Goal: Information Seeking & Learning: Find specific fact

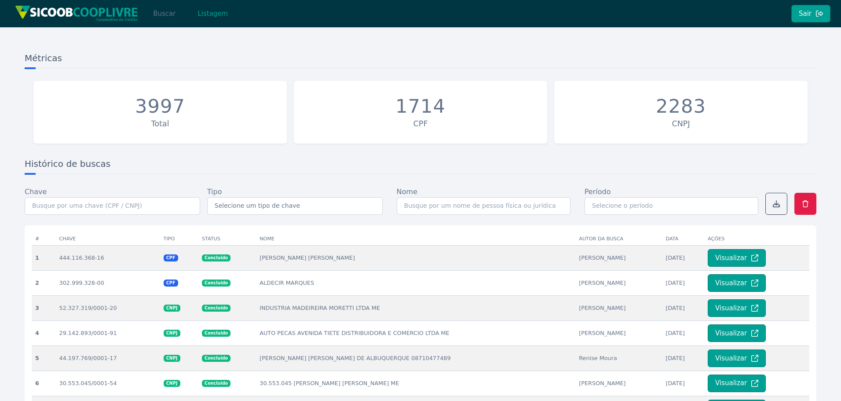
click at [170, 17] on button "Buscar" at bounding box center [164, 14] width 37 height 18
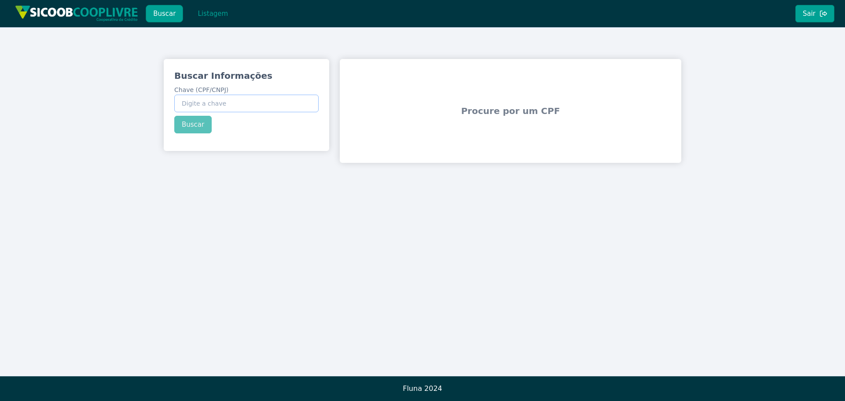
paste input "218.536.878-80"
type input "218.536.878-80"
click at [195, 128] on div "Buscar Informações Chave (CPF/CNPJ) 218.536.878-80 Buscar" at bounding box center [246, 101] width 165 height 85
click at [192, 124] on button "Buscar" at bounding box center [192, 125] width 37 height 18
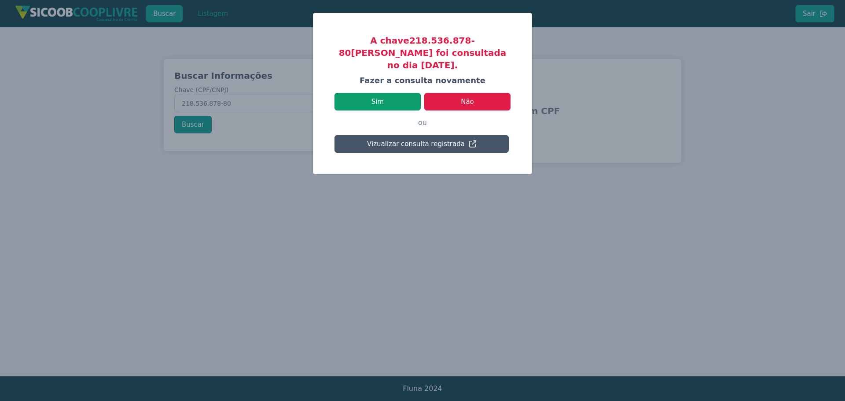
click at [391, 93] on button "Sim" at bounding box center [377, 102] width 86 height 18
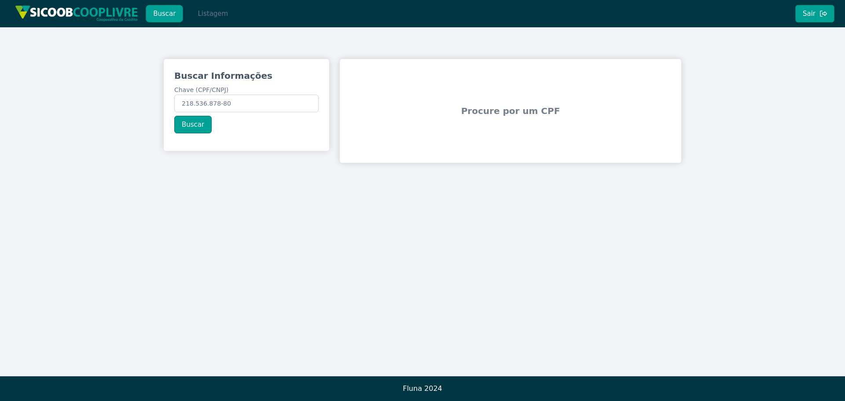
click at [216, 15] on button "Listagem" at bounding box center [212, 14] width 45 height 18
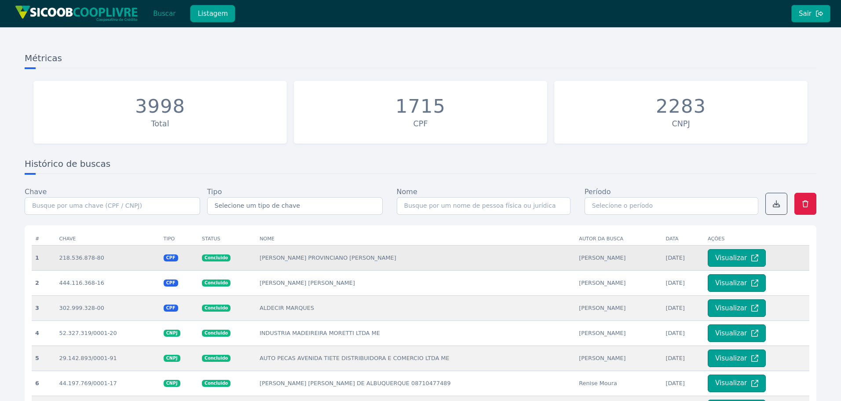
click at [328, 260] on td "[PERSON_NAME] PROVINCIANO [PERSON_NAME]" at bounding box center [415, 257] width 319 height 25
click at [727, 259] on button "Visualizar" at bounding box center [737, 258] width 58 height 18
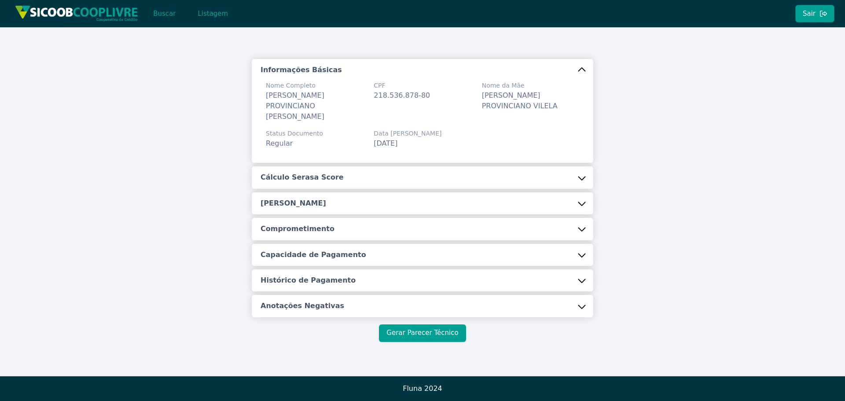
click at [418, 324] on button "Gerar Parecer Técnico" at bounding box center [422, 333] width 87 height 18
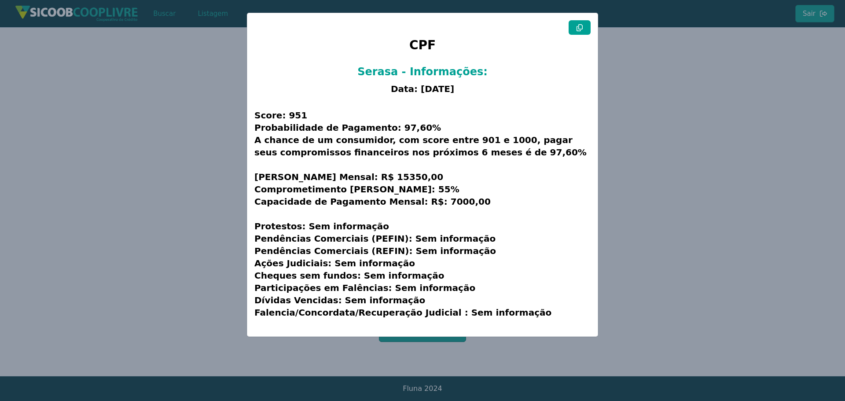
click at [579, 31] on icon at bounding box center [579, 27] width 6 height 7
drag, startPoint x: 672, startPoint y: 111, endPoint x: 735, endPoint y: 125, distance: 64.4
click at [672, 111] on modal-container "CPF Serasa - Informações: Data: [DATE] Score: 951 Probabilidade de Pagamento: 9…" at bounding box center [422, 200] width 845 height 401
